Goal: Find contact information: Find contact information

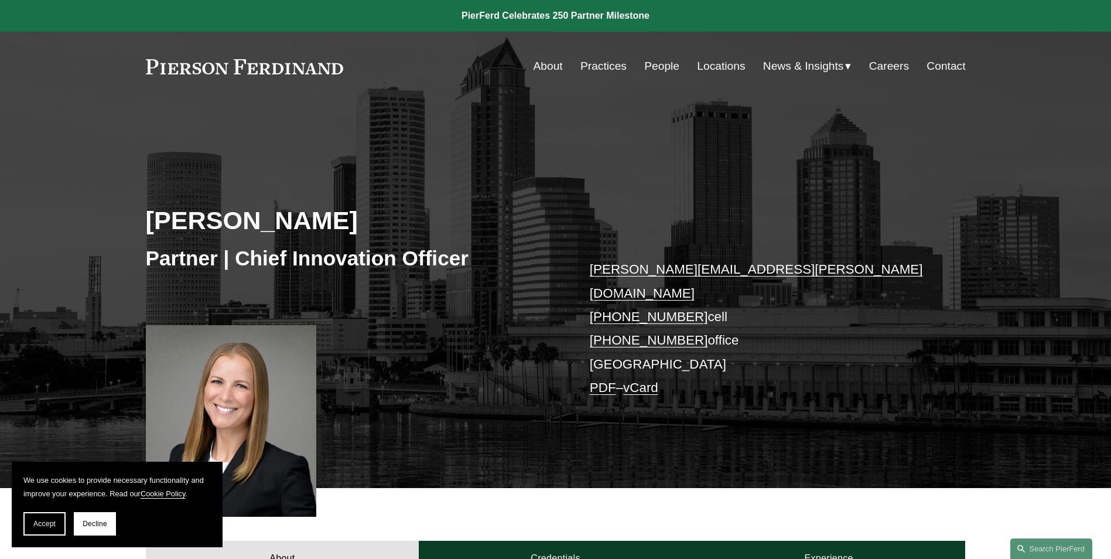
click at [686, 269] on link "christina.wojcik@pierferd.com" at bounding box center [756, 281] width 333 height 38
click at [95, 520] on span "Decline" at bounding box center [95, 524] width 25 height 8
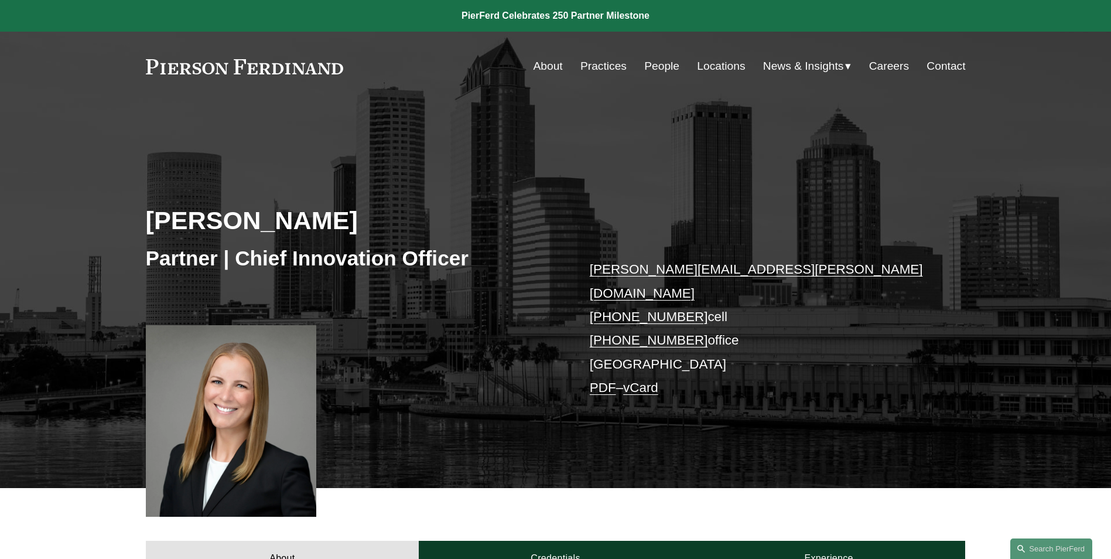
click at [660, 66] on link "People" at bounding box center [661, 66] width 35 height 22
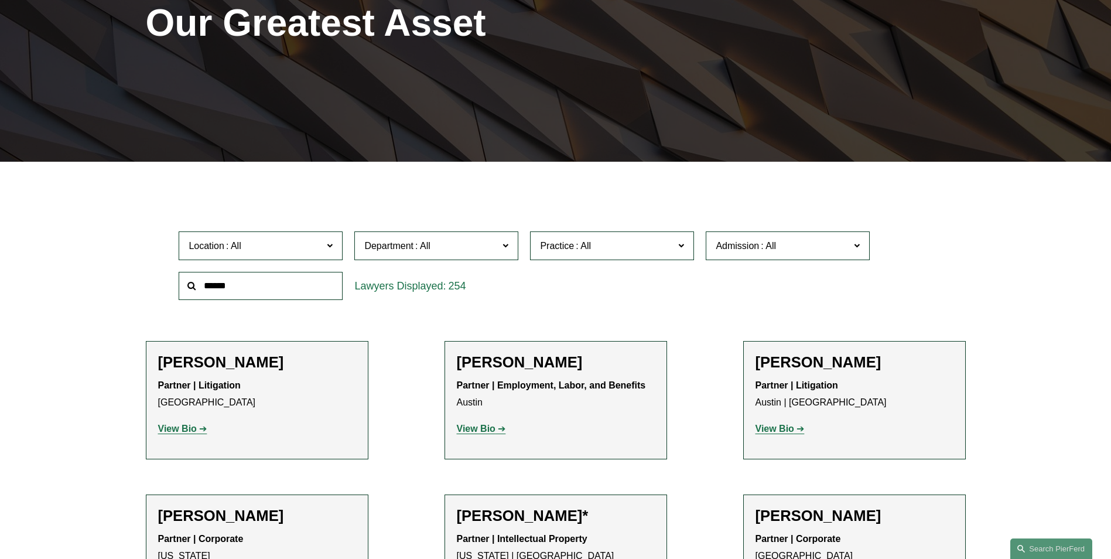
scroll to position [189, 0]
click at [507, 244] on span at bounding box center [506, 245] width 6 height 15
click at [854, 242] on span at bounding box center [857, 245] width 6 height 15
click at [679, 246] on span at bounding box center [681, 245] width 6 height 15
click at [245, 284] on input "text" at bounding box center [261, 286] width 164 height 29
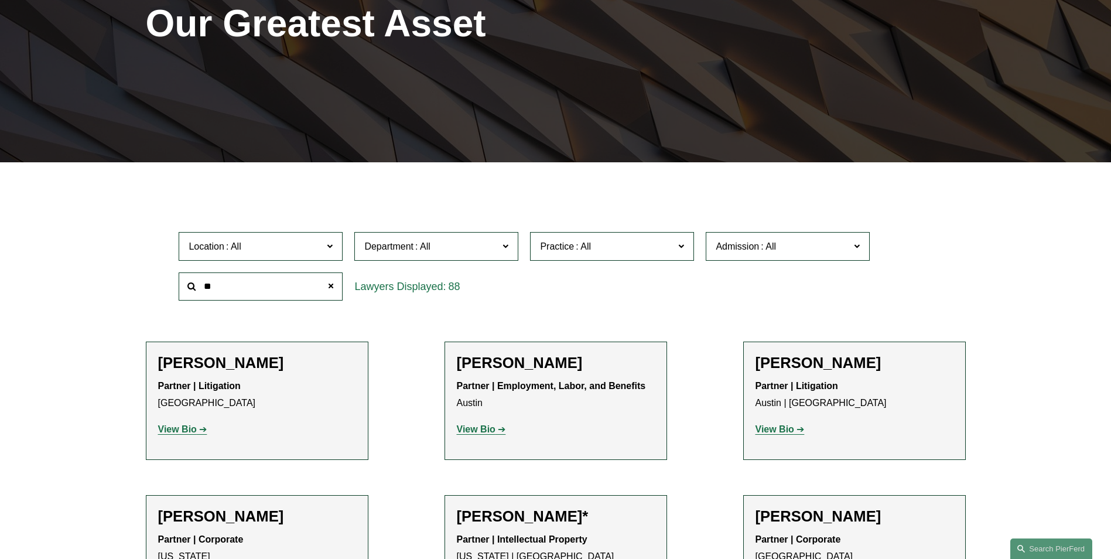
type input "*"
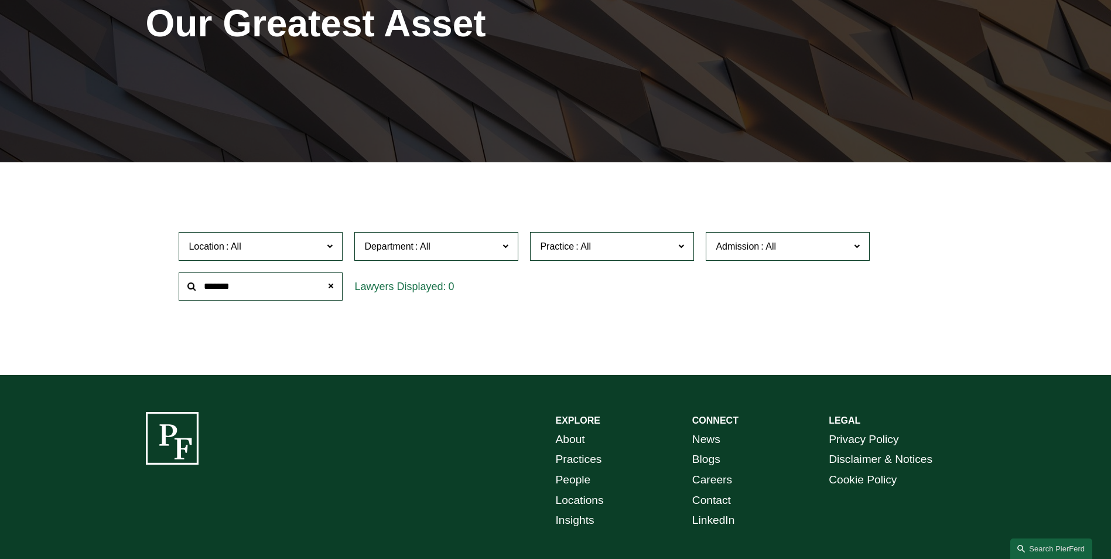
click at [63, 273] on div "Filter Location All [GEOGRAPHIC_DATA] [GEOGRAPHIC_DATA] [GEOGRAPHIC_DATA] [GEOG…" at bounding box center [555, 277] width 1111 height 195
click at [928, 272] on div "Location All [GEOGRAPHIC_DATA] [GEOGRAPHIC_DATA] [GEOGRAPHIC_DATA] [GEOGRAPHIC_…" at bounding box center [555, 266] width 765 height 80
click at [860, 244] on span at bounding box center [857, 245] width 6 height 15
click at [682, 244] on span at bounding box center [681, 245] width 6 height 15
click at [508, 242] on span at bounding box center [506, 245] width 6 height 15
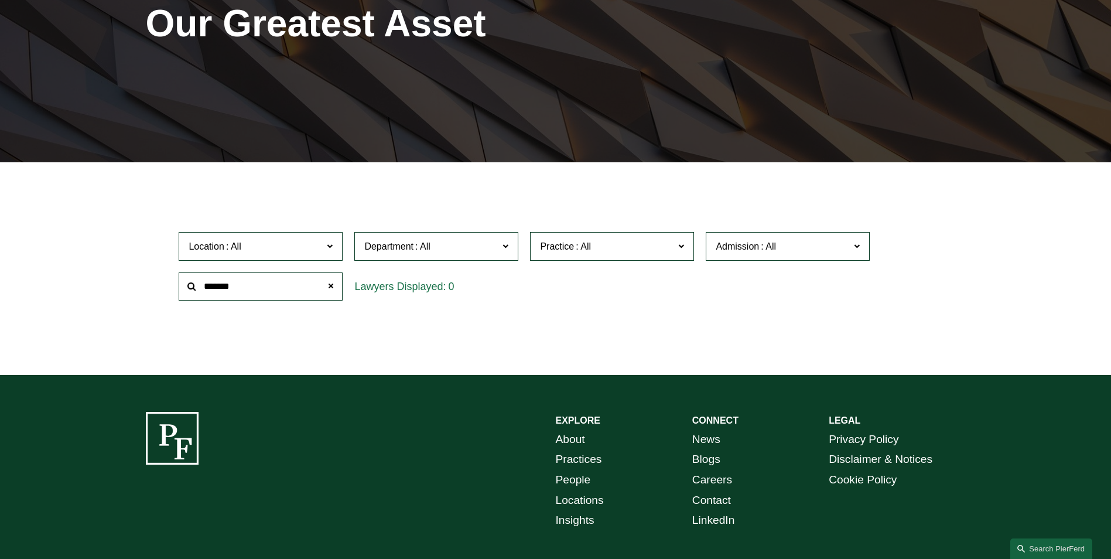
click at [276, 286] on input "*******" at bounding box center [261, 286] width 164 height 29
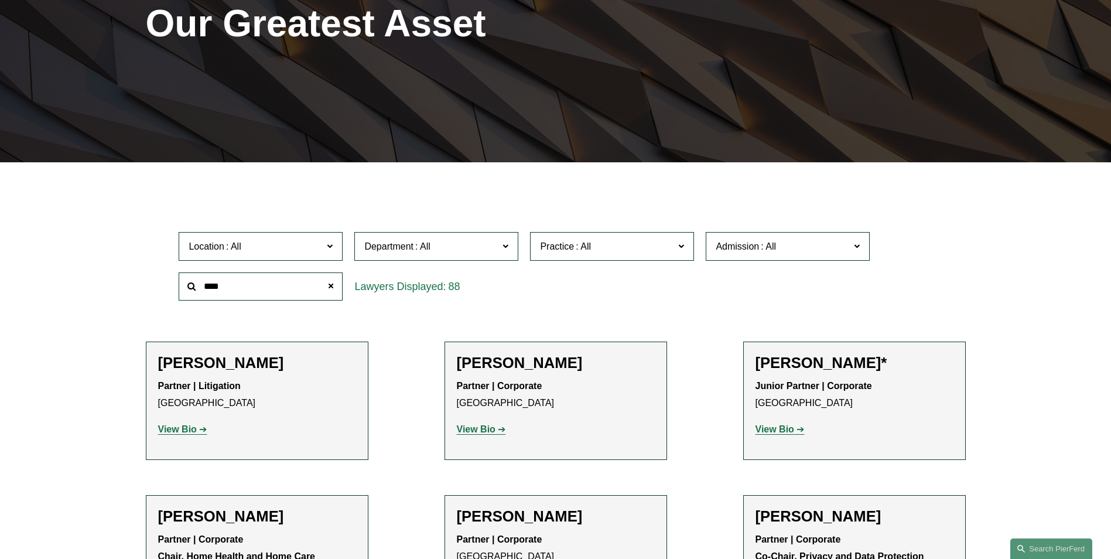
click at [258, 287] on input "****" at bounding box center [261, 286] width 164 height 29
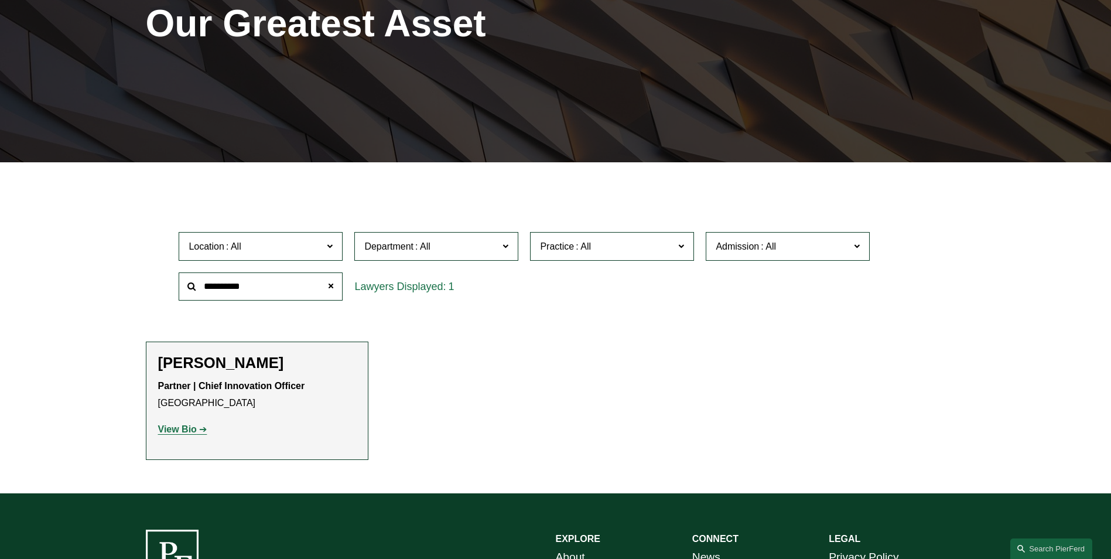
click at [264, 285] on input "**********" at bounding box center [261, 286] width 164 height 29
type input "****"
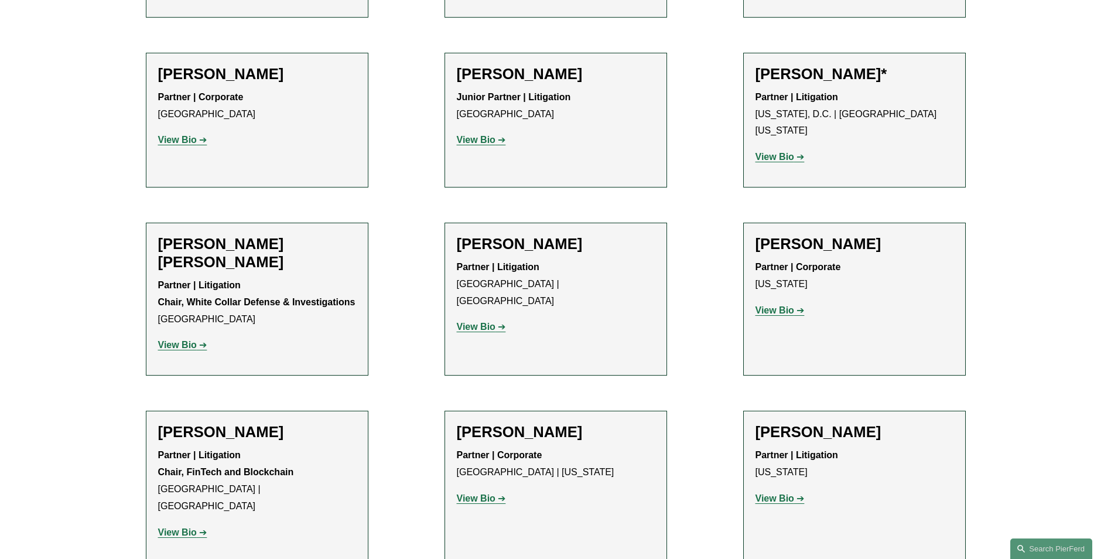
scroll to position [2527, 0]
click at [119, 431] on ul "Filter Location All [GEOGRAPHIC_DATA] [GEOGRAPHIC_DATA] [GEOGRAPHIC_DATA] [GEOG…" at bounding box center [555, 493] width 887 height 5280
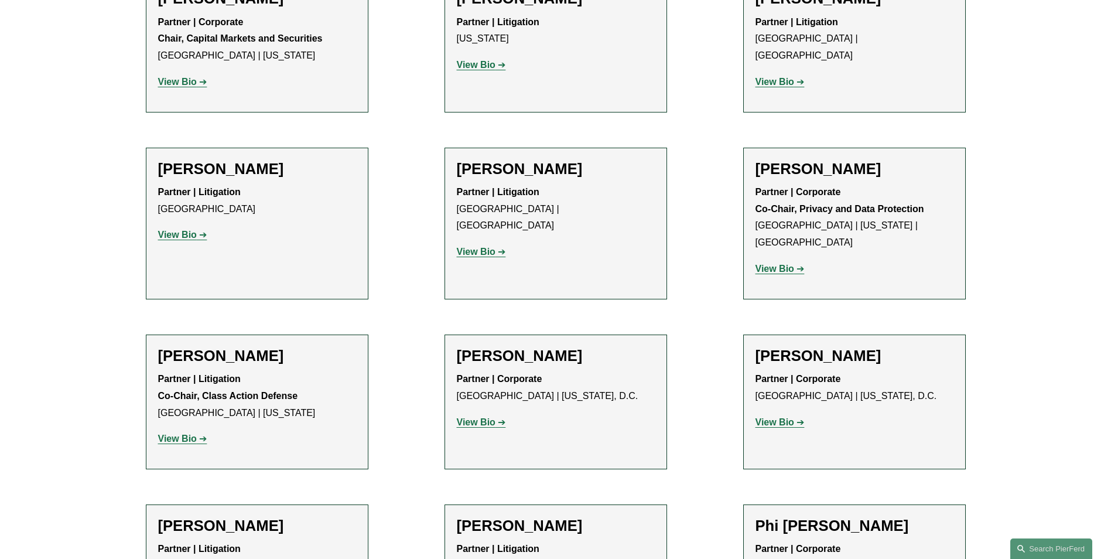
scroll to position [3147, 0]
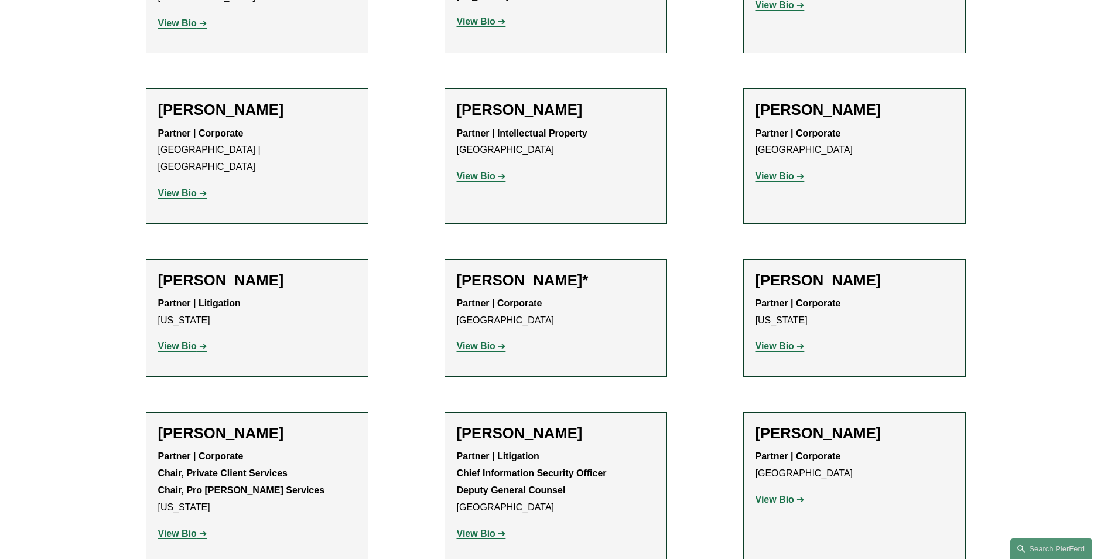
scroll to position [4465, 0]
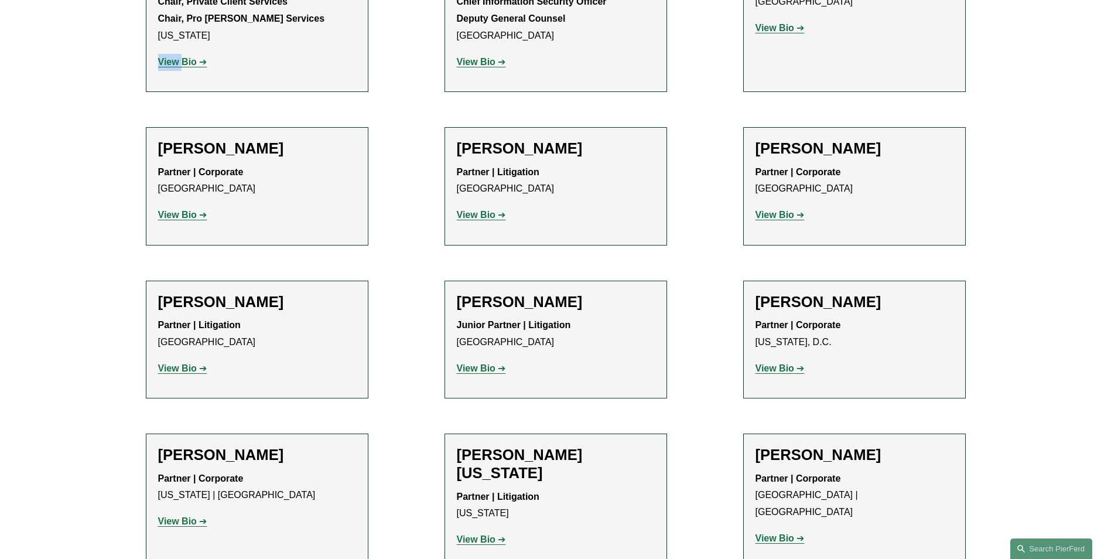
scroll to position [4936, 0]
